Goal: Task Accomplishment & Management: Use online tool/utility

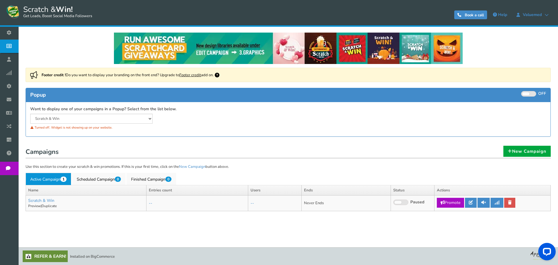
click at [60, 118] on body "Display on your website Scratch & Win! Get Leads, Boost Social Media Followers …" at bounding box center [279, 132] width 558 height 265
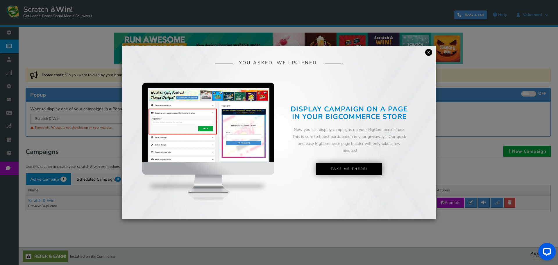
click at [427, 53] on link "×" at bounding box center [428, 52] width 7 height 7
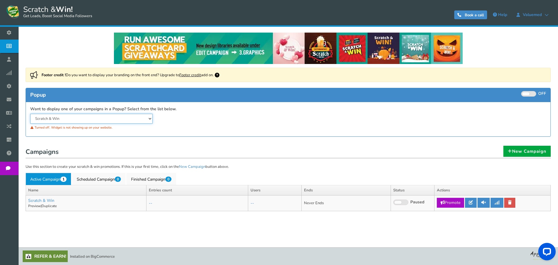
click at [86, 122] on select "Scratch & Win" at bounding box center [91, 119] width 122 height 10
click at [213, 119] on div "Scratch & Win Widget is showing for a paused campaign. Please review and consid…" at bounding box center [157, 123] width 263 height 18
click at [521, 154] on link "New Campaign" at bounding box center [527, 151] width 47 height 11
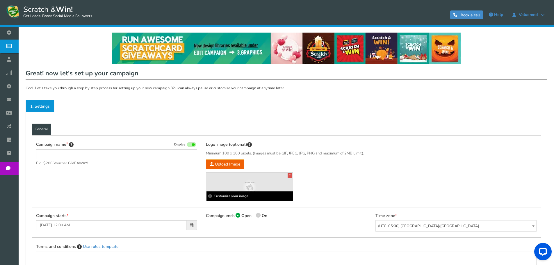
type input "Scratch & Win"
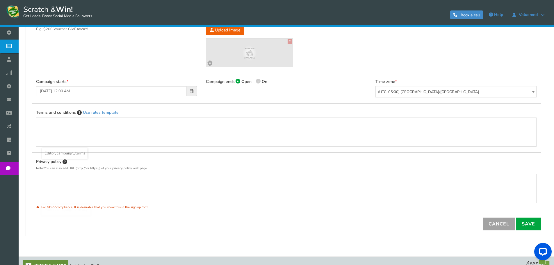
scroll to position [144, 0]
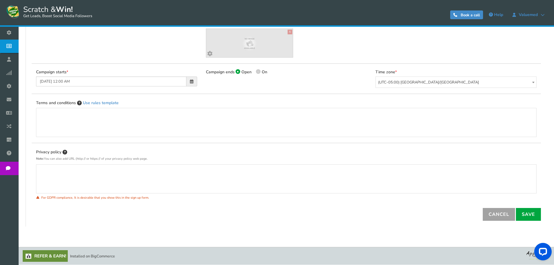
click at [502, 214] on link "Cancel" at bounding box center [499, 214] width 32 height 13
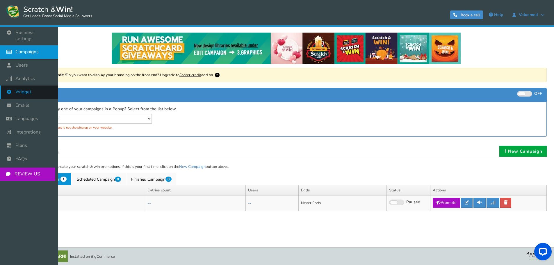
click at [24, 89] on span "Widget" at bounding box center [23, 92] width 16 height 6
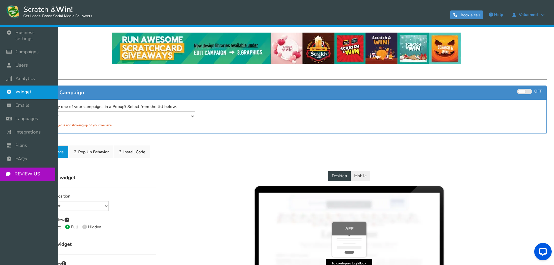
select select "mid-bottom-bar"
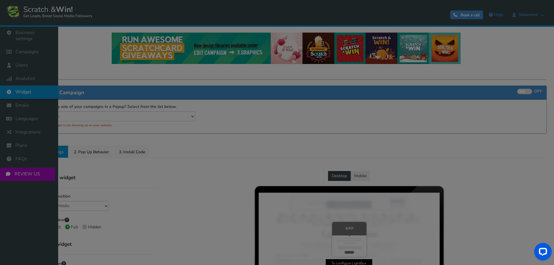
radio input "true"
select select "inherit"
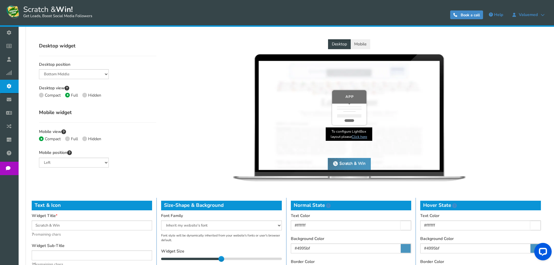
scroll to position [58, 0]
